Goal: Check status: Check status

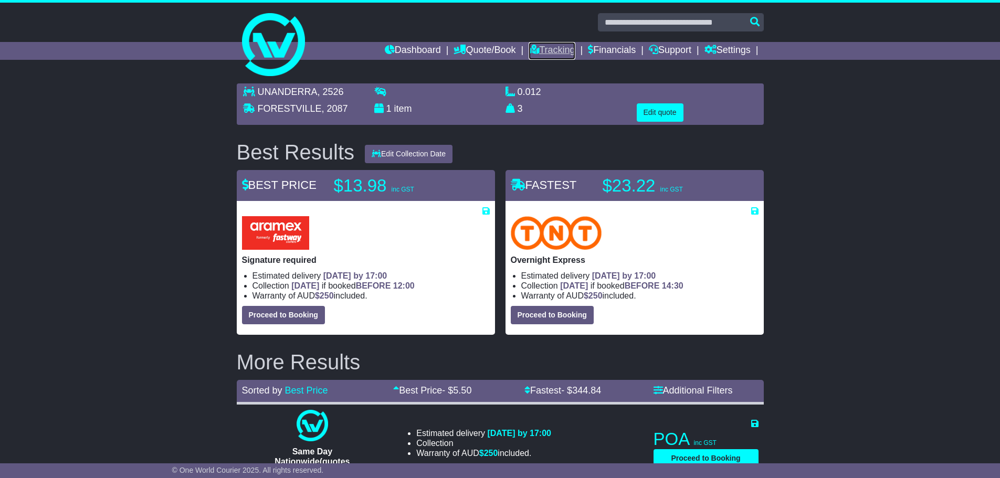
click at [539, 46] on link "Tracking" at bounding box center [552, 51] width 46 height 18
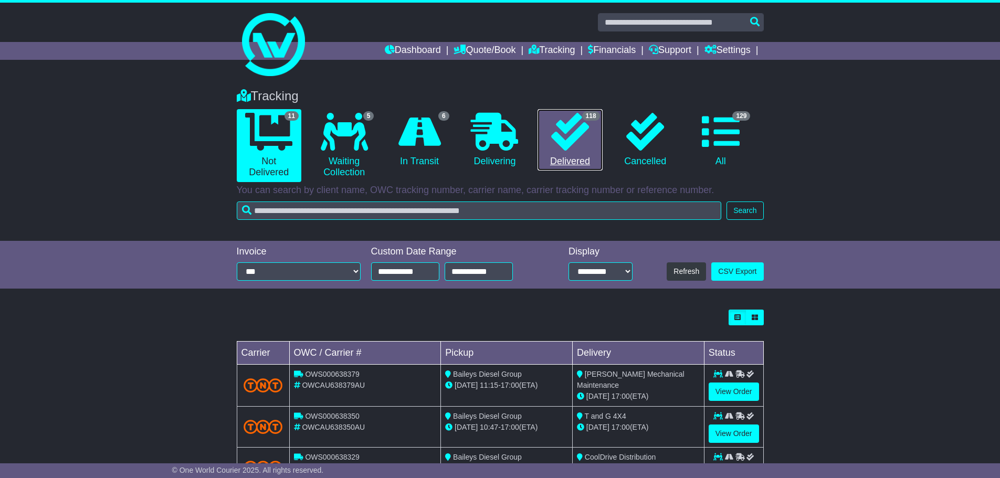
click at [566, 142] on icon at bounding box center [570, 132] width 38 height 38
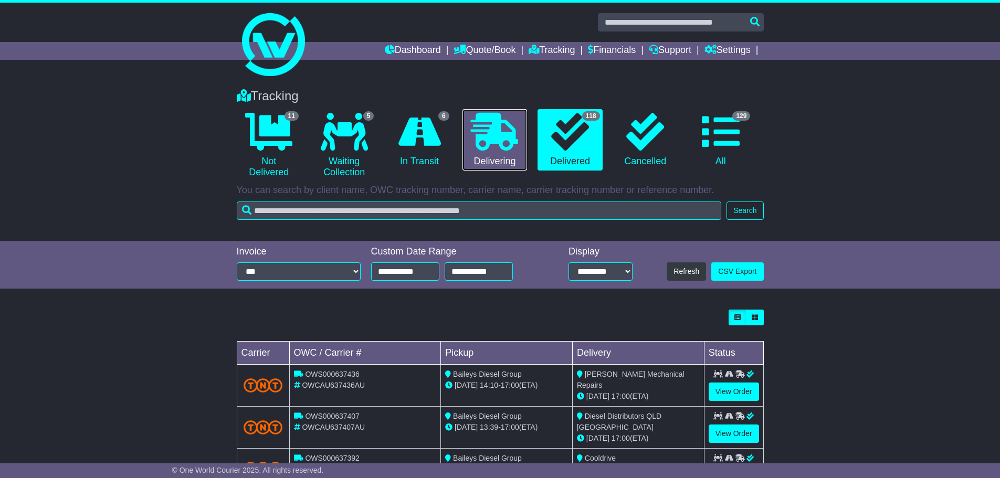
click at [517, 138] on icon at bounding box center [494, 132] width 47 height 38
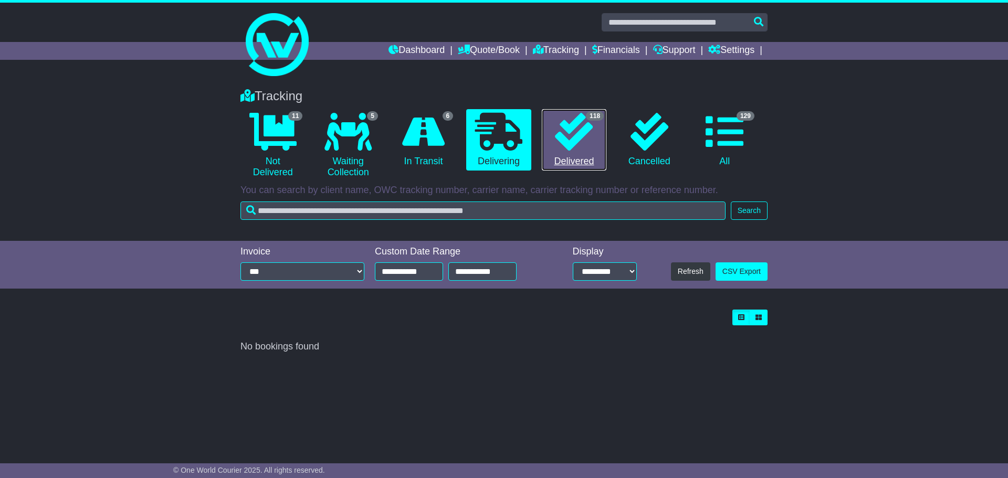
click at [562, 145] on icon at bounding box center [574, 132] width 38 height 38
